Goal: Task Accomplishment & Management: Use online tool/utility

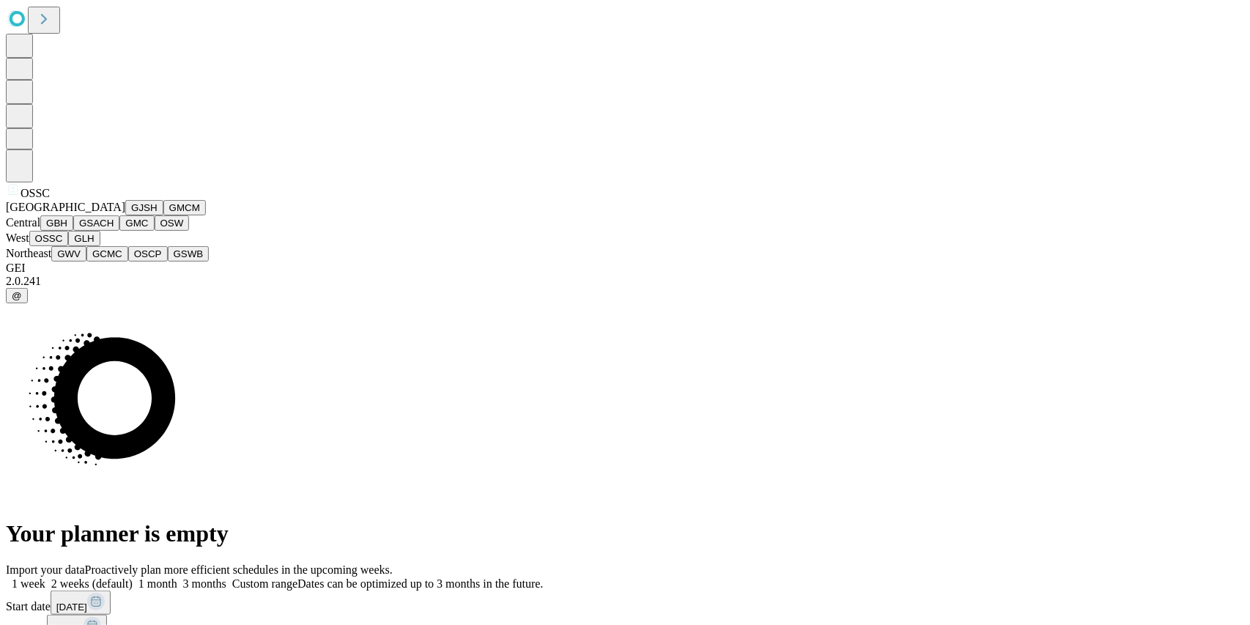
scroll to position [206, 0]
click at [83, 246] on button "GLH" at bounding box center [84, 238] width 32 height 15
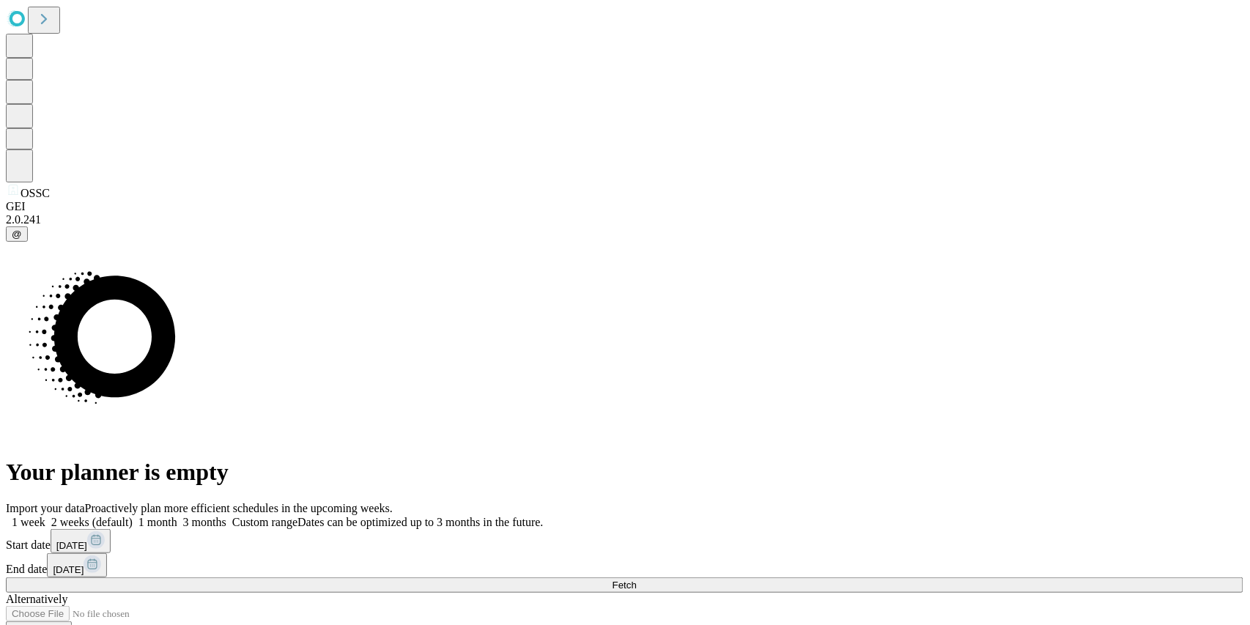
click at [912, 577] on button "Fetch" at bounding box center [625, 584] width 1238 height 15
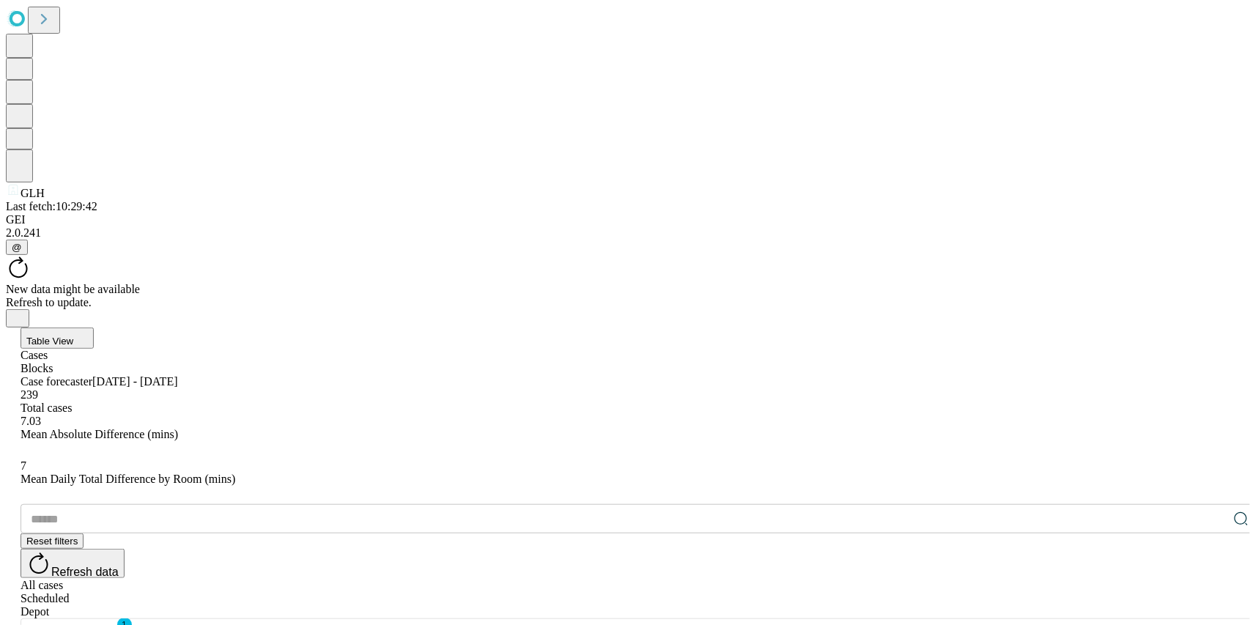
click at [592, 283] on div "New data might be available" at bounding box center [625, 289] width 1238 height 13
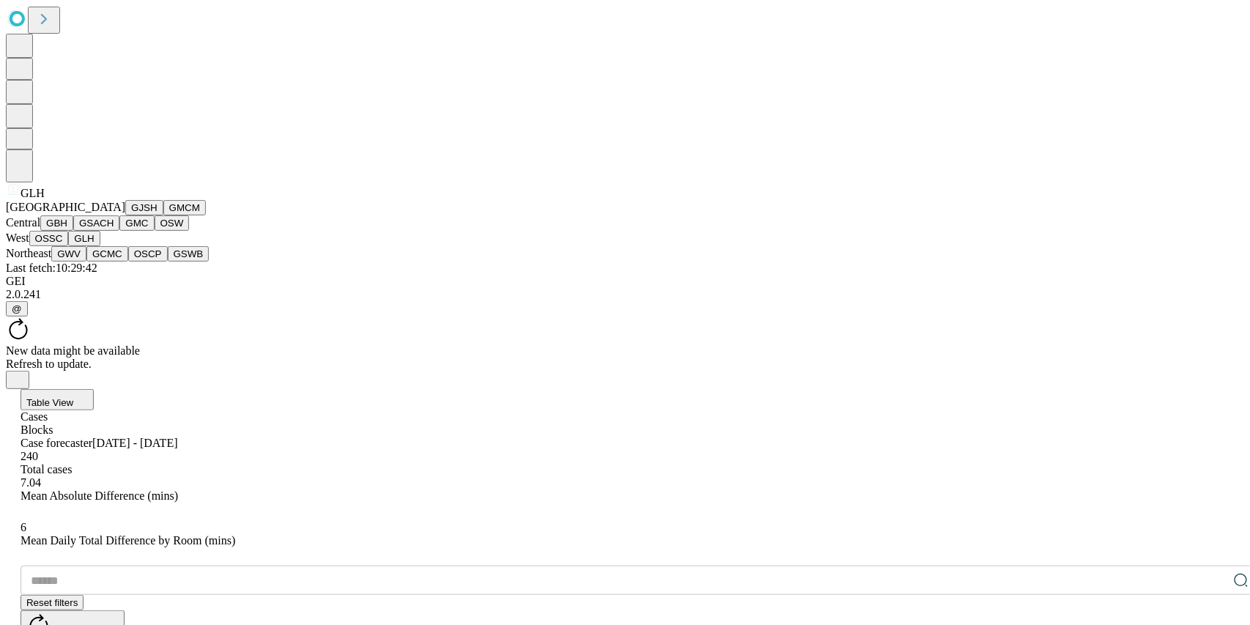
click at [125, 215] on button "GJSH" at bounding box center [144, 207] width 38 height 15
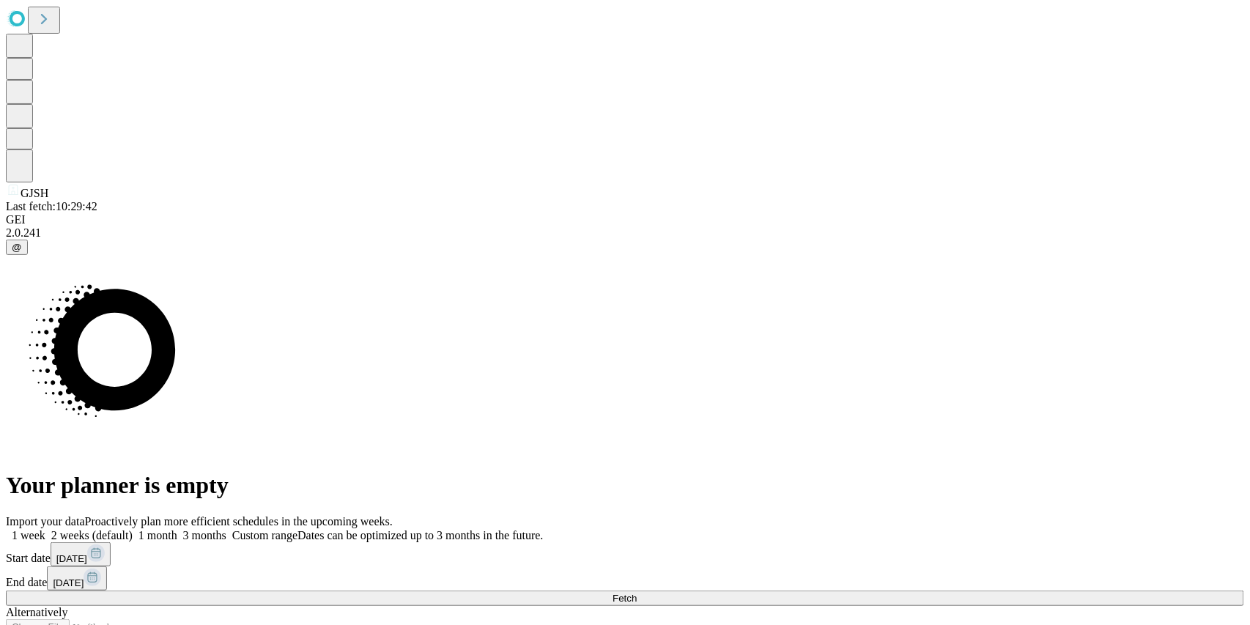
click at [226, 529] on span at bounding box center [226, 535] width 0 height 12
click at [927, 591] on button "Fetch" at bounding box center [625, 598] width 1238 height 15
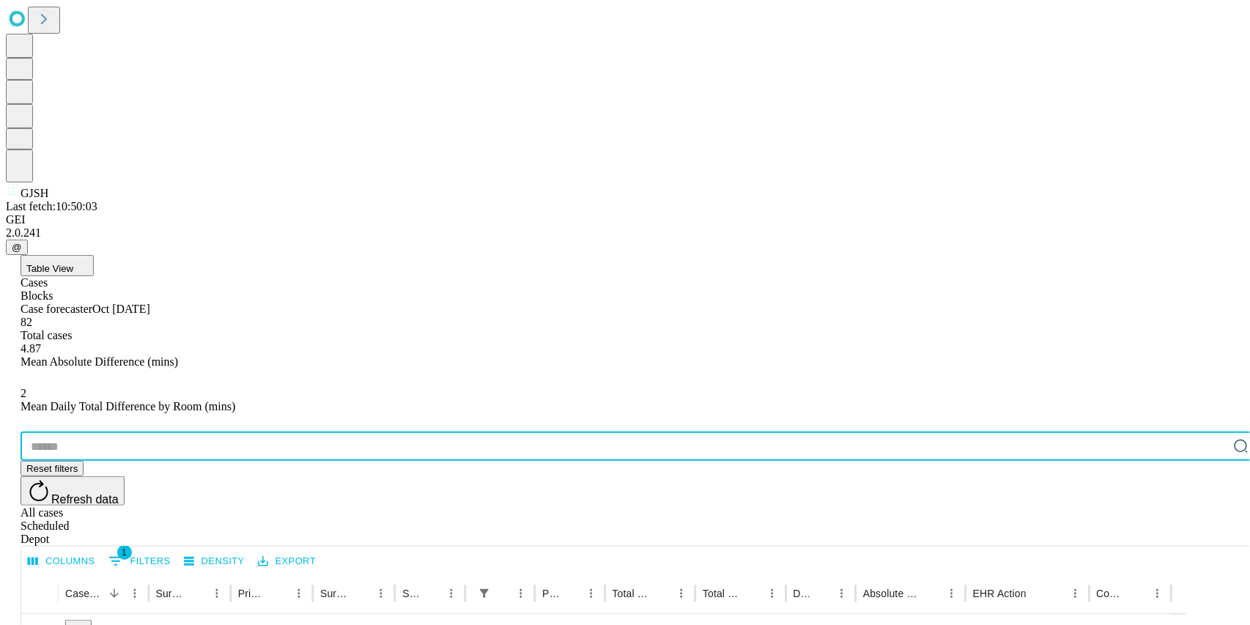
click at [117, 432] on input "text" at bounding box center [625, 446] width 1208 height 29
type input "*******"
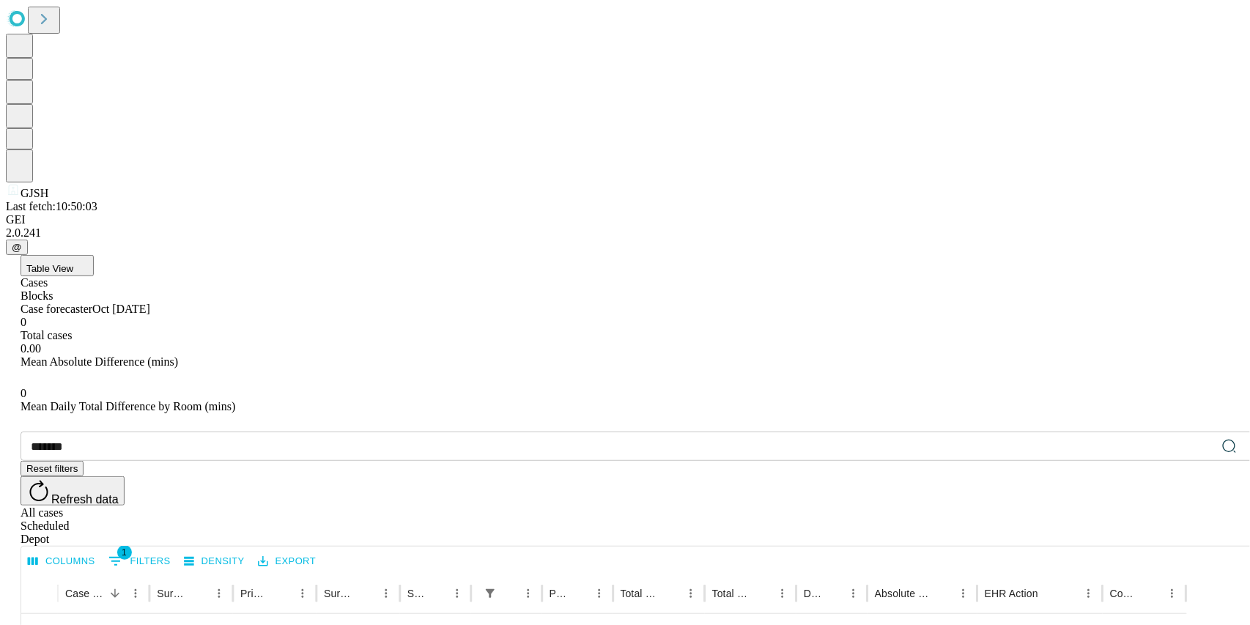
click at [1215, 533] on div "Depot" at bounding box center [640, 539] width 1238 height 13
click at [1100, 506] on div "All cases" at bounding box center [640, 512] width 1238 height 13
click at [1159, 520] on div "Scheduled" at bounding box center [640, 526] width 1238 height 13
click at [174, 550] on button "1 Filters" at bounding box center [140, 561] width 70 height 23
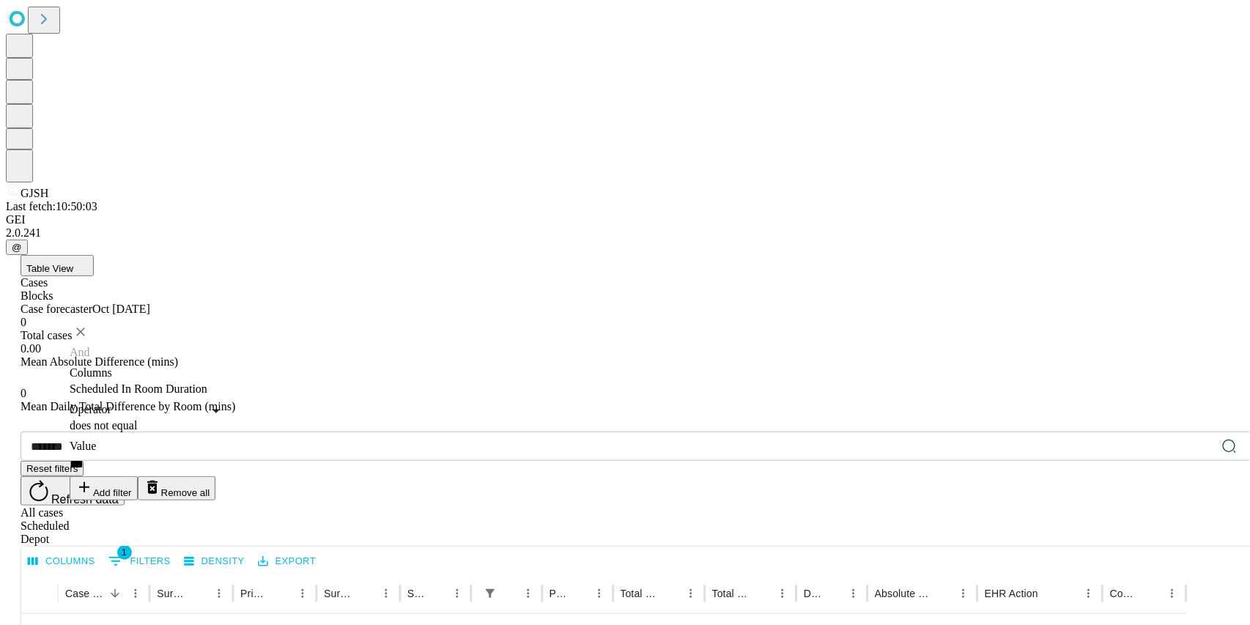
click at [216, 476] on button "Remove all" at bounding box center [177, 488] width 78 height 24
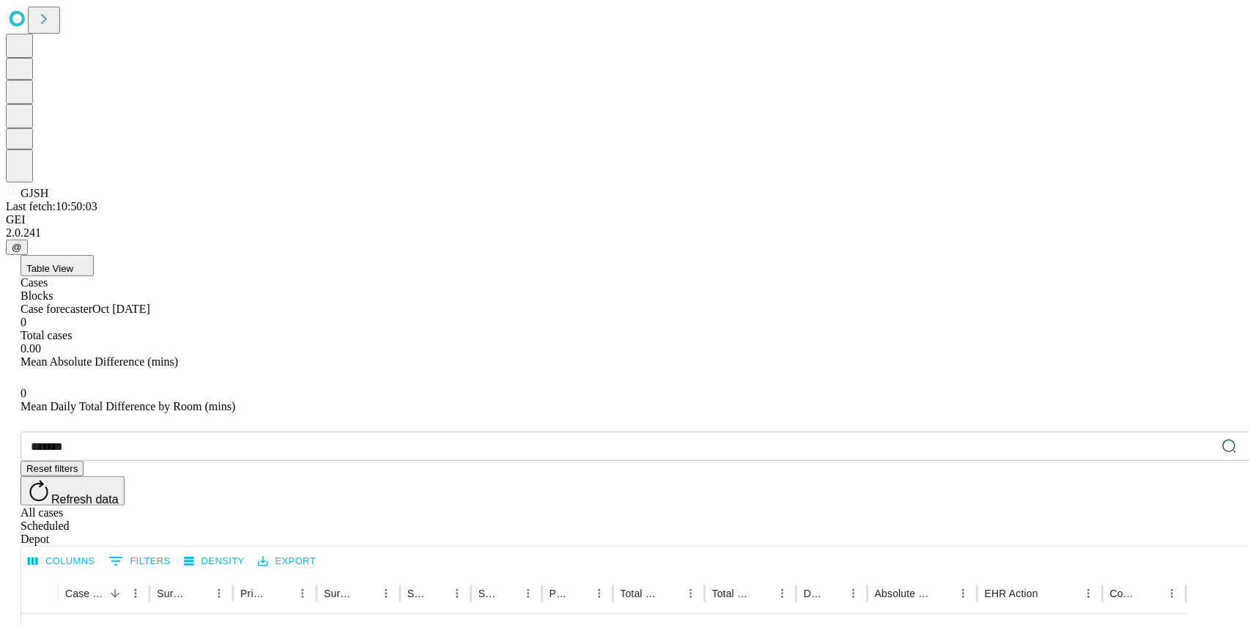
click at [1095, 506] on div "All cases" at bounding box center [640, 512] width 1238 height 13
click at [119, 493] on span "Refresh data" at bounding box center [84, 499] width 67 height 12
click at [1205, 533] on div "Depot" at bounding box center [640, 539] width 1238 height 13
click at [1094, 506] on div "All cases" at bounding box center [640, 512] width 1238 height 13
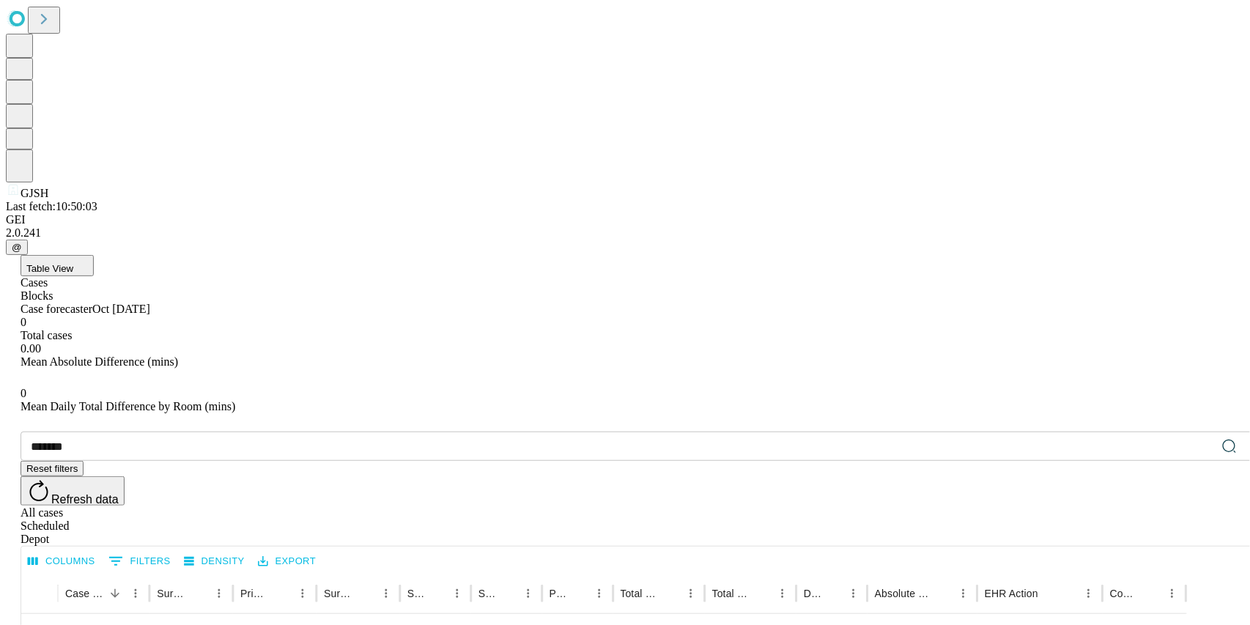
click at [1237, 439] on icon at bounding box center [1243, 445] width 12 height 12
click at [438, 587] on icon "Sort" at bounding box center [430, 593] width 13 height 13
click at [141, 432] on input "text" at bounding box center [625, 446] width 1208 height 29
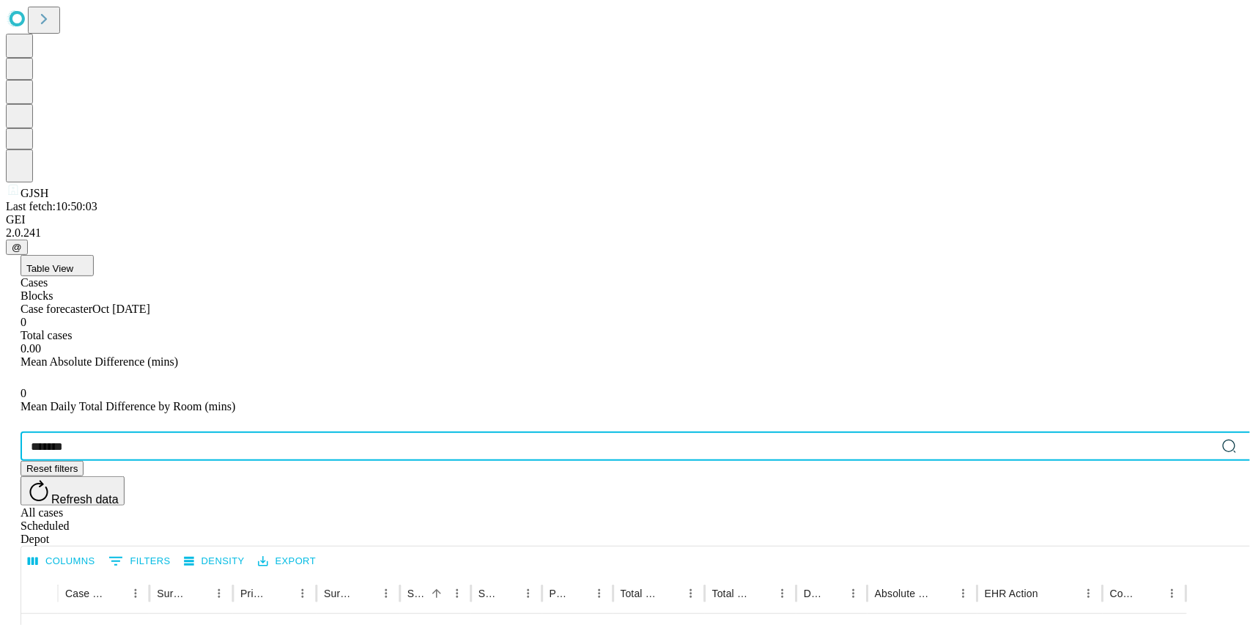
click at [109, 432] on input "*******" at bounding box center [619, 446] width 1196 height 29
type input "*******"
click at [119, 493] on span "Refresh data" at bounding box center [84, 499] width 67 height 12
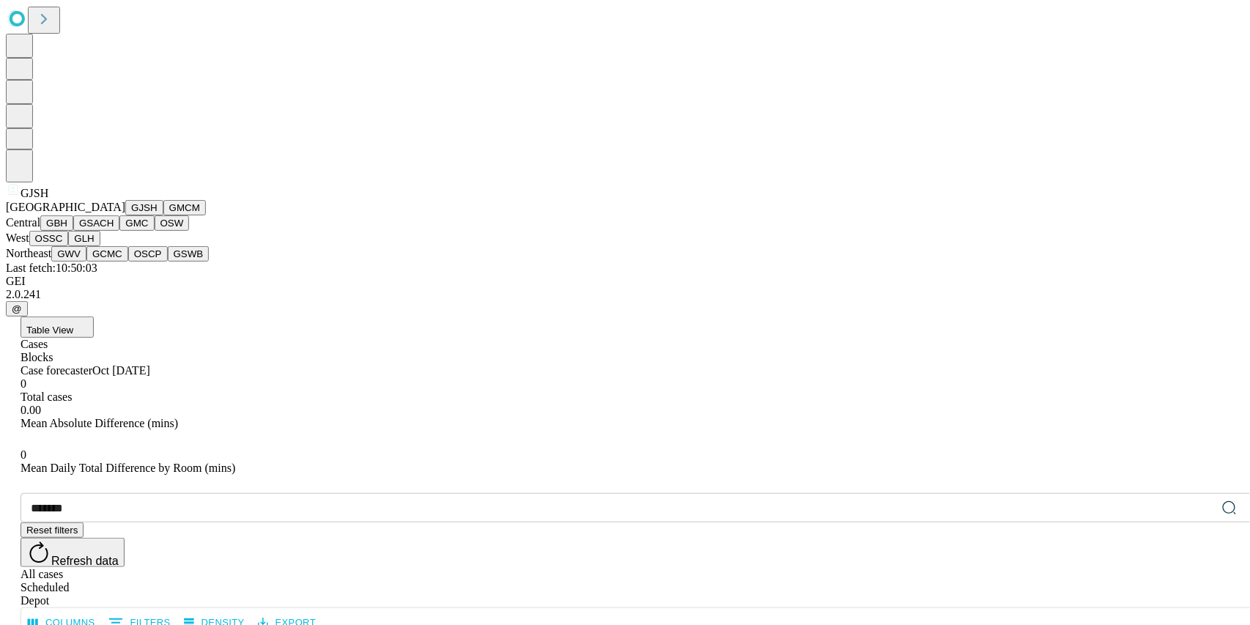
click at [30, 199] on span "GJSH" at bounding box center [35, 193] width 28 height 12
click at [69, 246] on button "OSSC" at bounding box center [49, 238] width 40 height 15
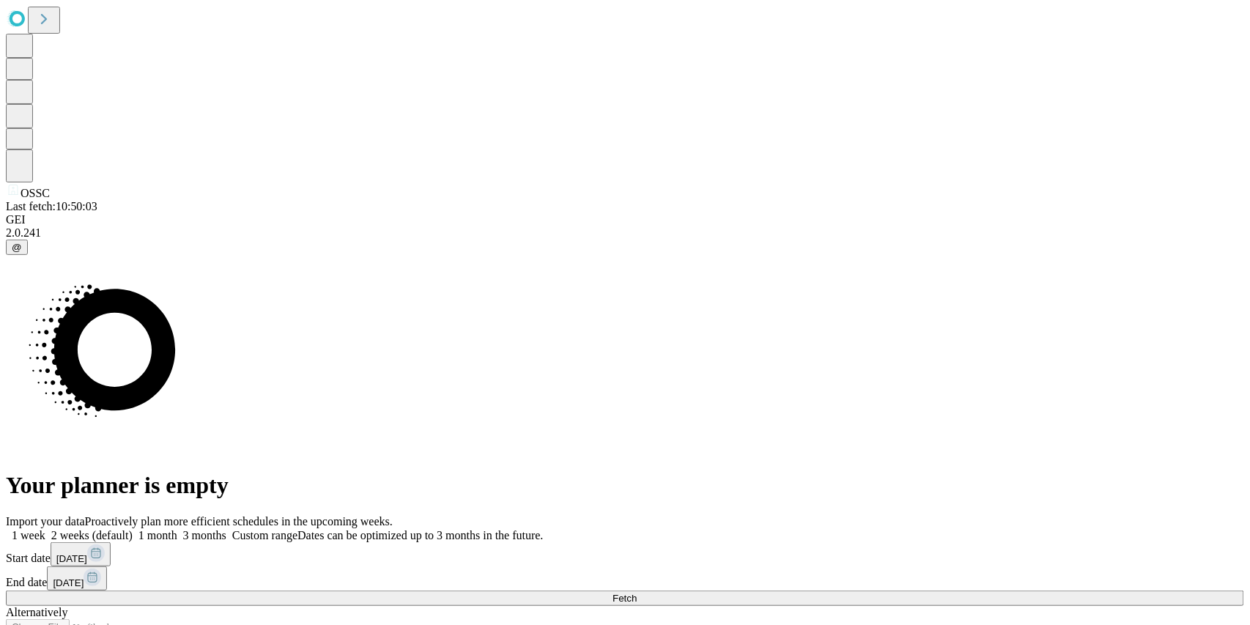
click at [226, 529] on span at bounding box center [226, 535] width 0 height 12
click at [897, 591] on button "Fetch" at bounding box center [625, 598] width 1238 height 15
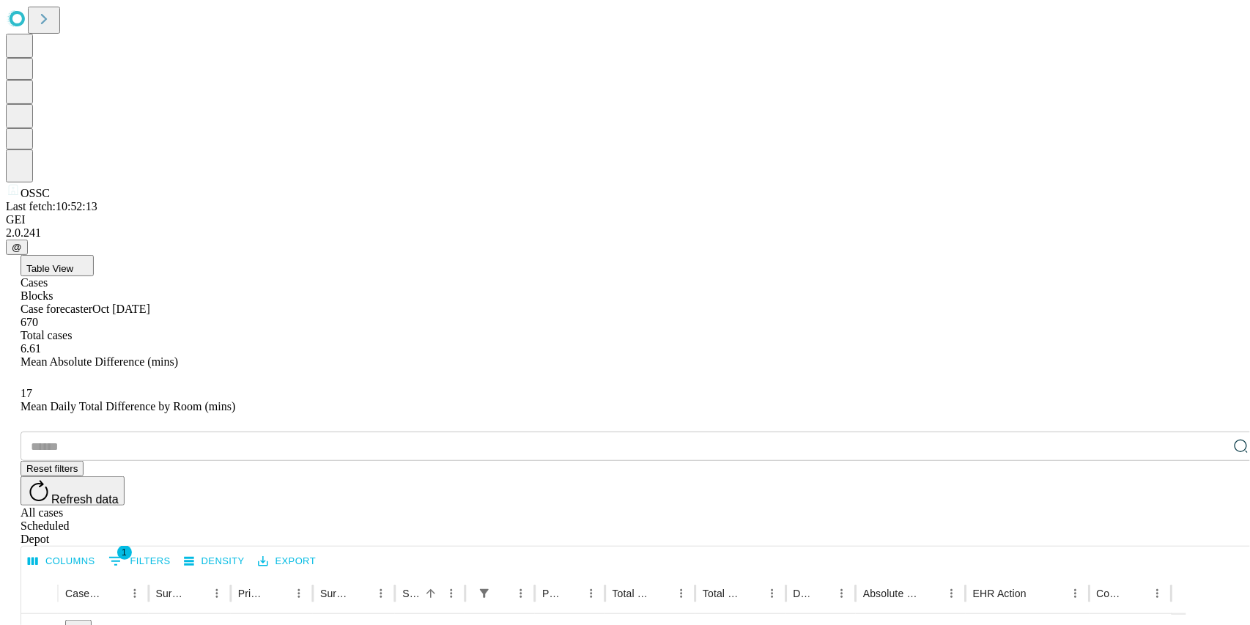
click at [1105, 506] on div "All cases" at bounding box center [640, 512] width 1238 height 13
click at [185, 432] on input "text" at bounding box center [625, 446] width 1208 height 29
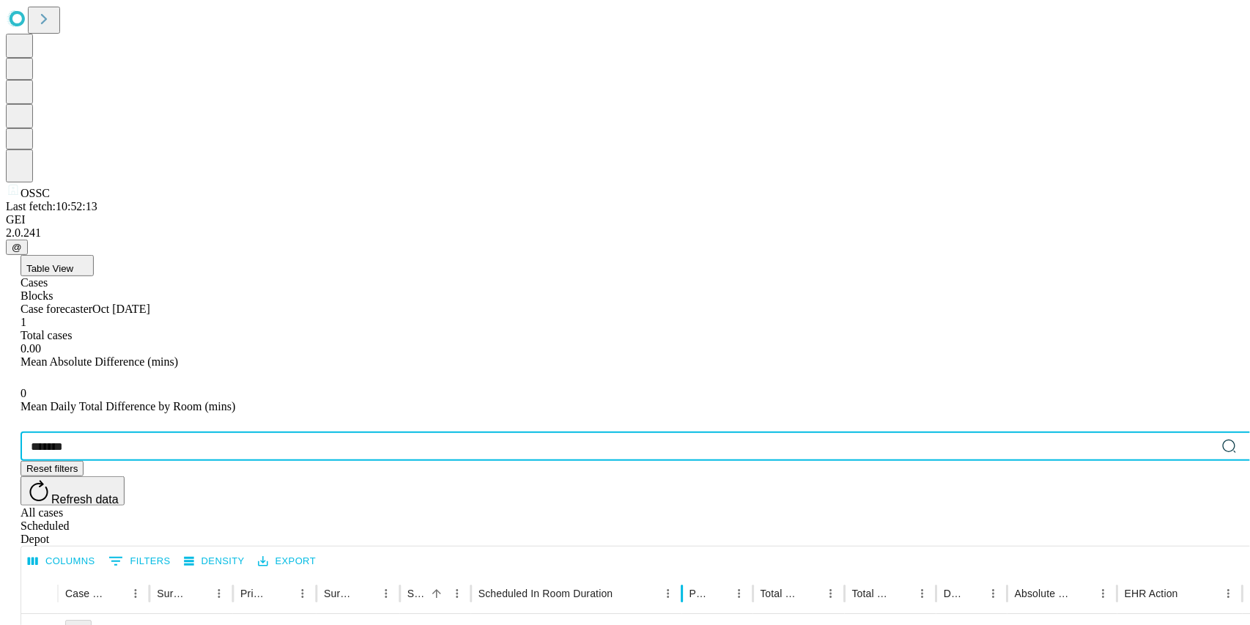
drag, startPoint x: 591, startPoint y: 298, endPoint x: 731, endPoint y: 298, distance: 140.0
click at [686, 573] on div at bounding box center [682, 593] width 7 height 41
click at [1205, 533] on div "Depot" at bounding box center [640, 539] width 1238 height 13
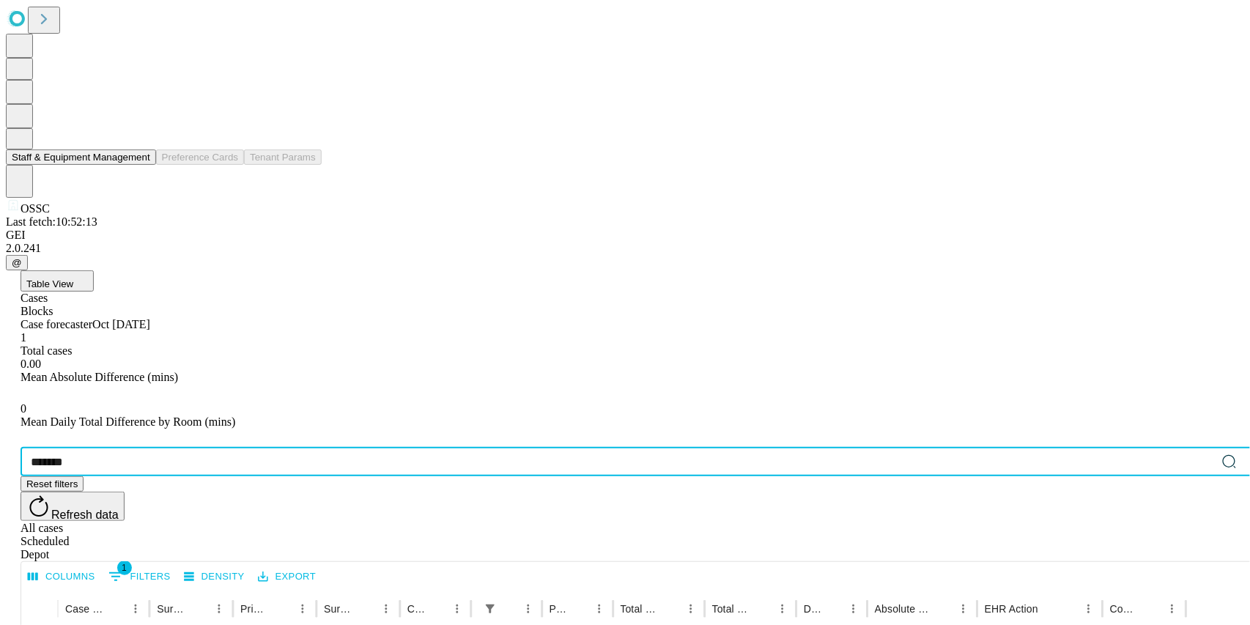
drag, startPoint x: 179, startPoint y: 218, endPoint x: 26, endPoint y: 213, distance: 152.5
click at [26, 213] on div "Staff & Equipment Management Preference Cards Tenant Params OSSC Last fetch: 10…" at bounding box center [625, 464] width 1238 height 916
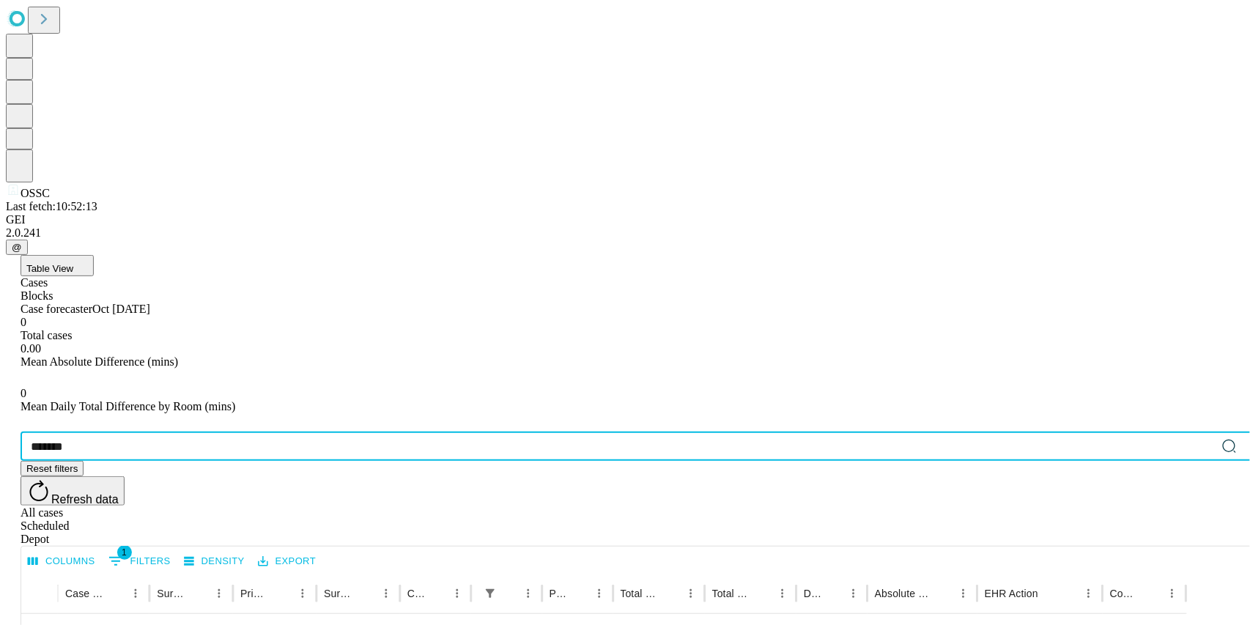
type input "*******"
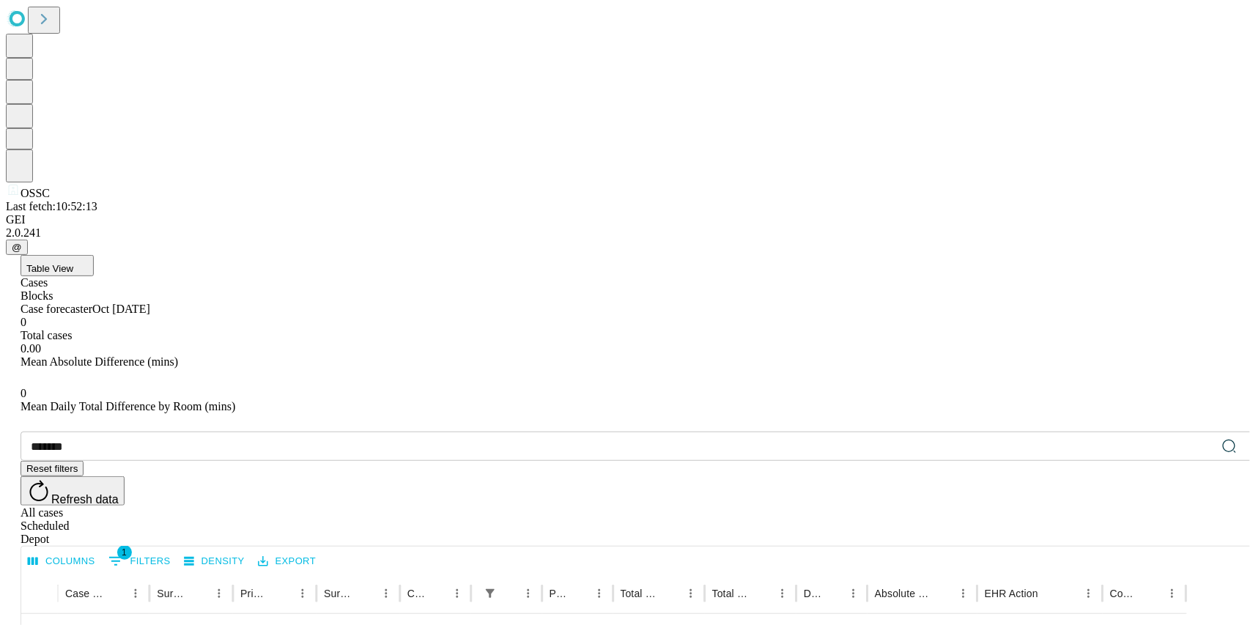
click at [174, 550] on button "1 Filters" at bounding box center [140, 561] width 70 height 23
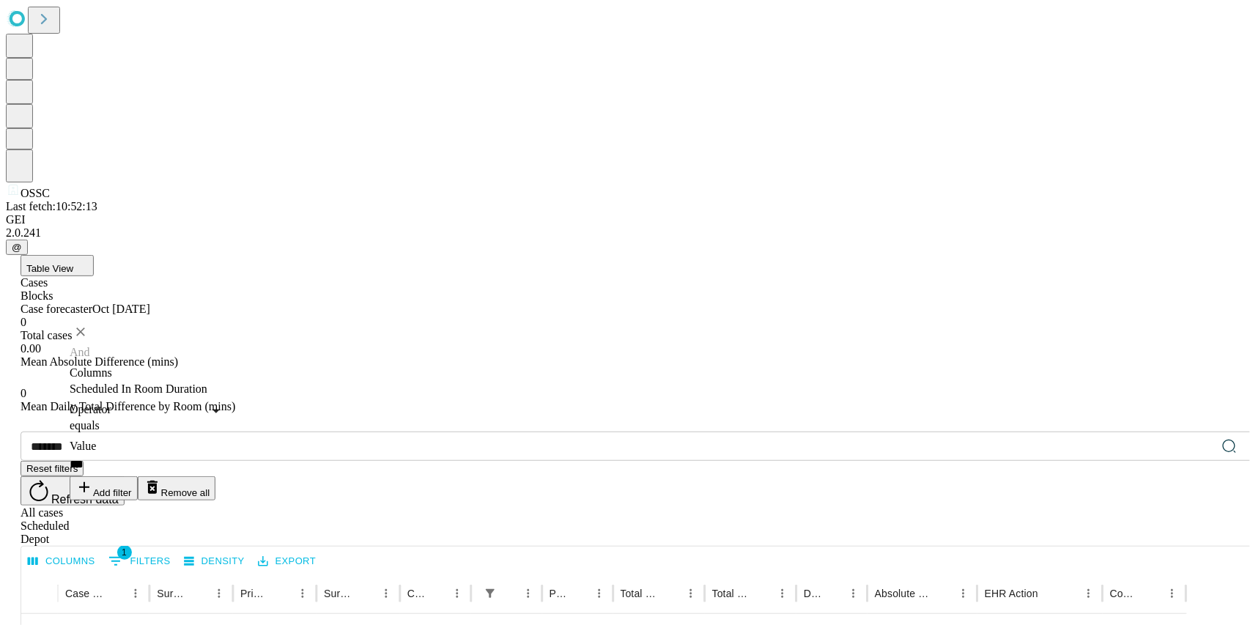
click at [216, 476] on button "Remove all" at bounding box center [177, 488] width 78 height 24
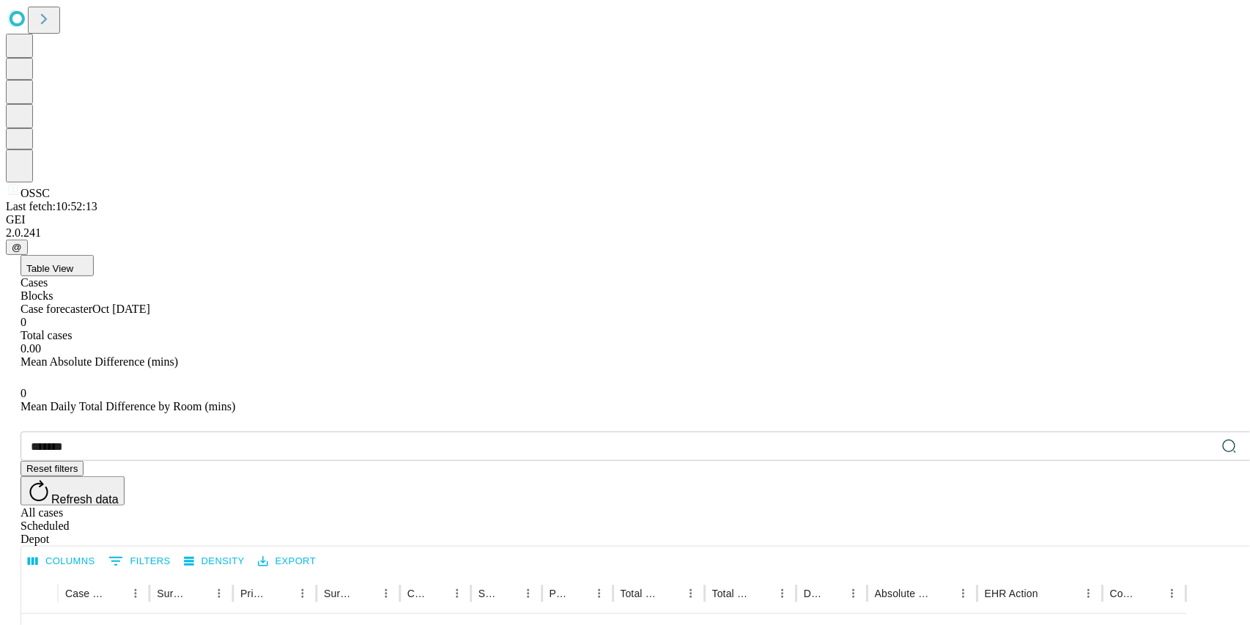
click at [1085, 506] on div "All cases" at bounding box center [640, 512] width 1238 height 13
click at [1162, 520] on div "Scheduled" at bounding box center [640, 526] width 1238 height 13
click at [1226, 533] on div "Depot" at bounding box center [640, 539] width 1238 height 13
click at [1168, 520] on div "Scheduled" at bounding box center [640, 526] width 1238 height 13
click at [1082, 506] on div "All cases" at bounding box center [640, 512] width 1238 height 13
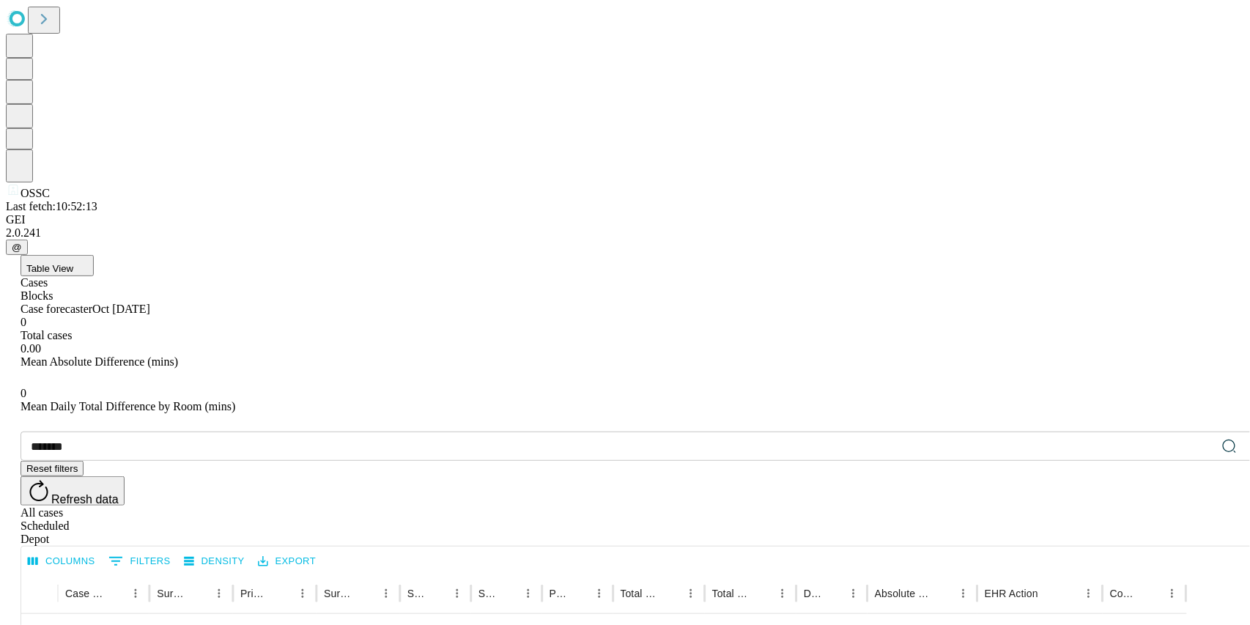
click at [119, 493] on span "Refresh data" at bounding box center [84, 499] width 67 height 12
click at [1233, 506] on div "All cases Scheduled Depot" at bounding box center [640, 526] width 1238 height 40
click at [1224, 533] on div "Depot" at bounding box center [640, 539] width 1238 height 13
